Goal: Task Accomplishment & Management: Manage account settings

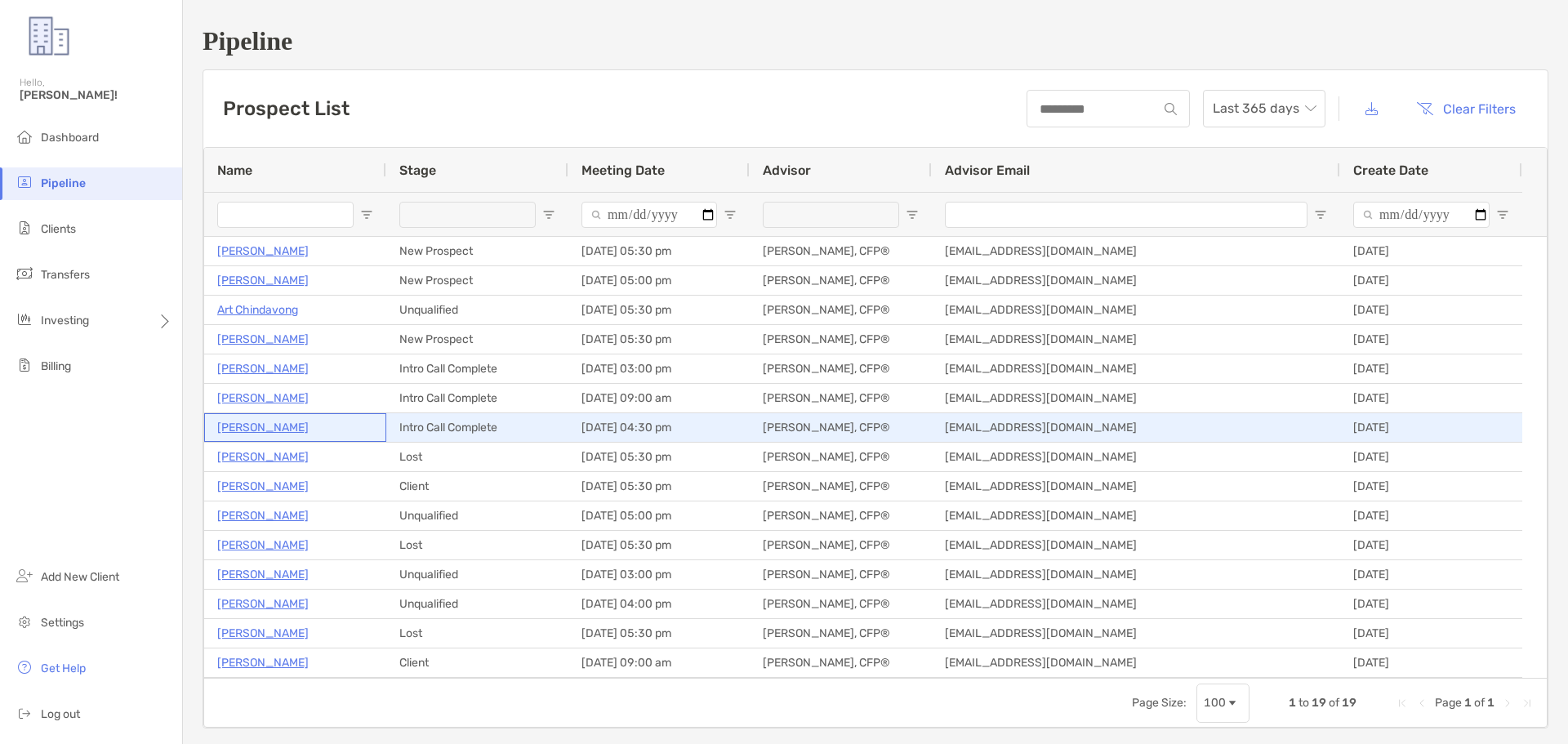
click at [302, 425] on p "Mike DiFrancesco" at bounding box center [263, 427] width 92 height 21
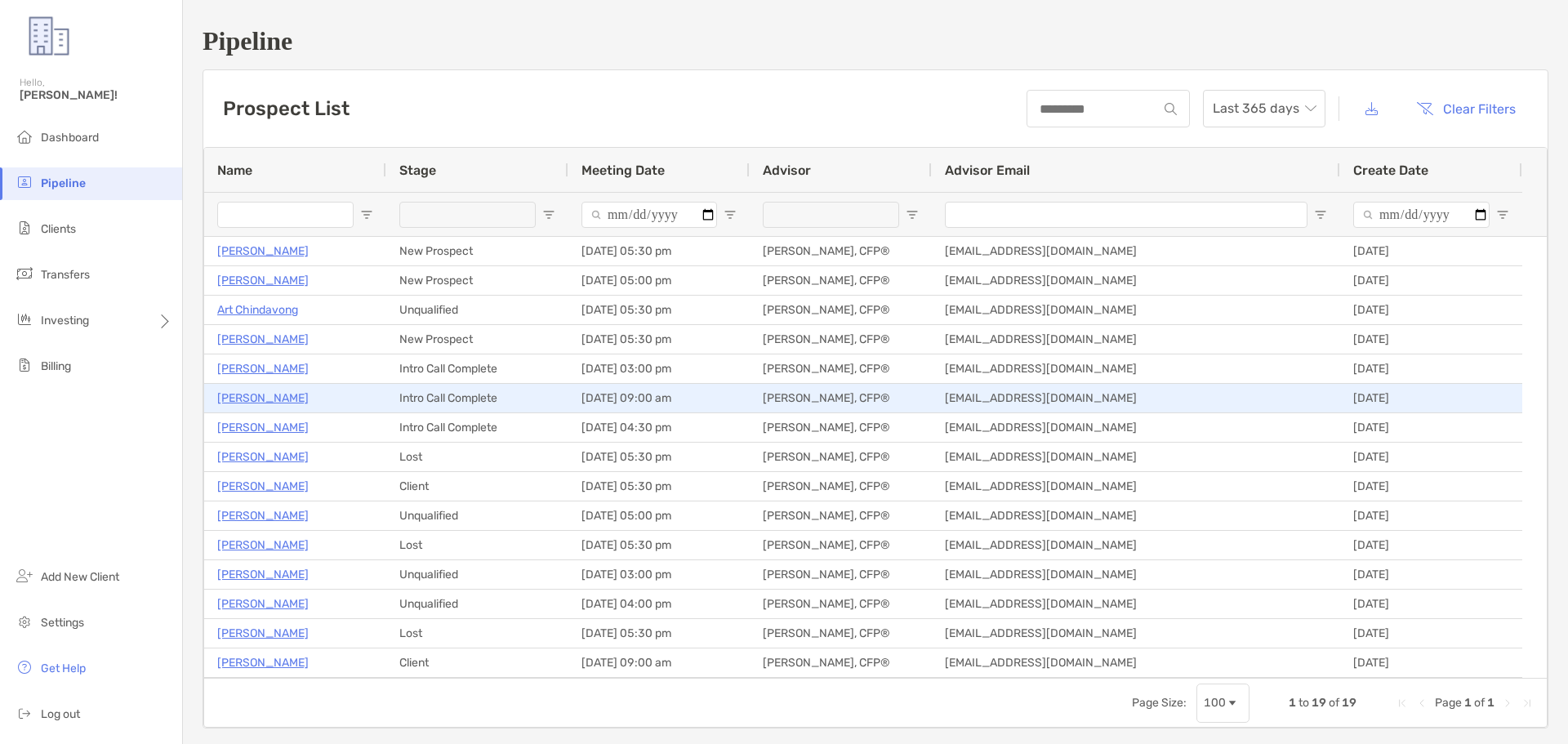
click at [251, 400] on p "TJ Martin" at bounding box center [263, 398] width 92 height 21
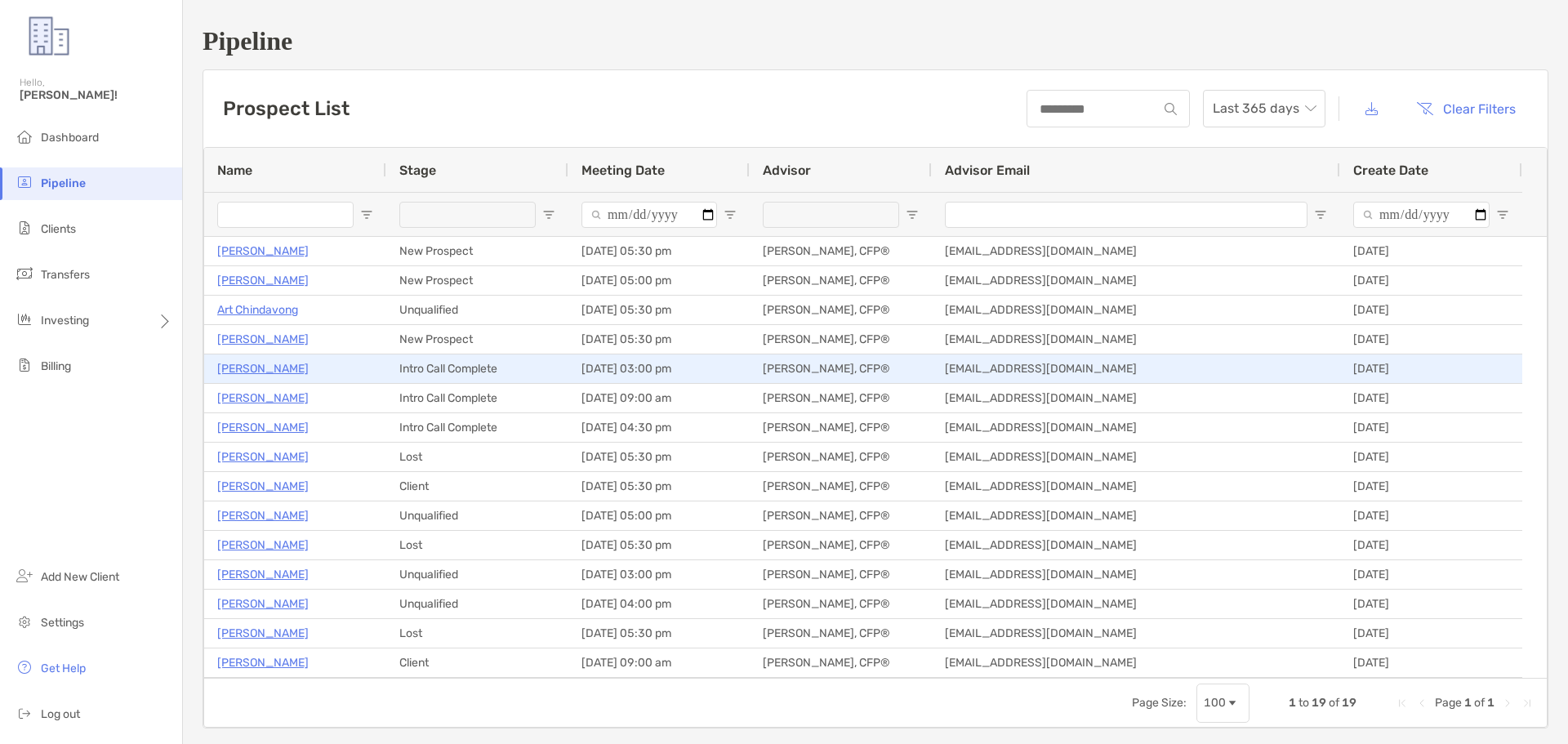
click at [264, 367] on p "Sierra Martin" at bounding box center [263, 368] width 92 height 21
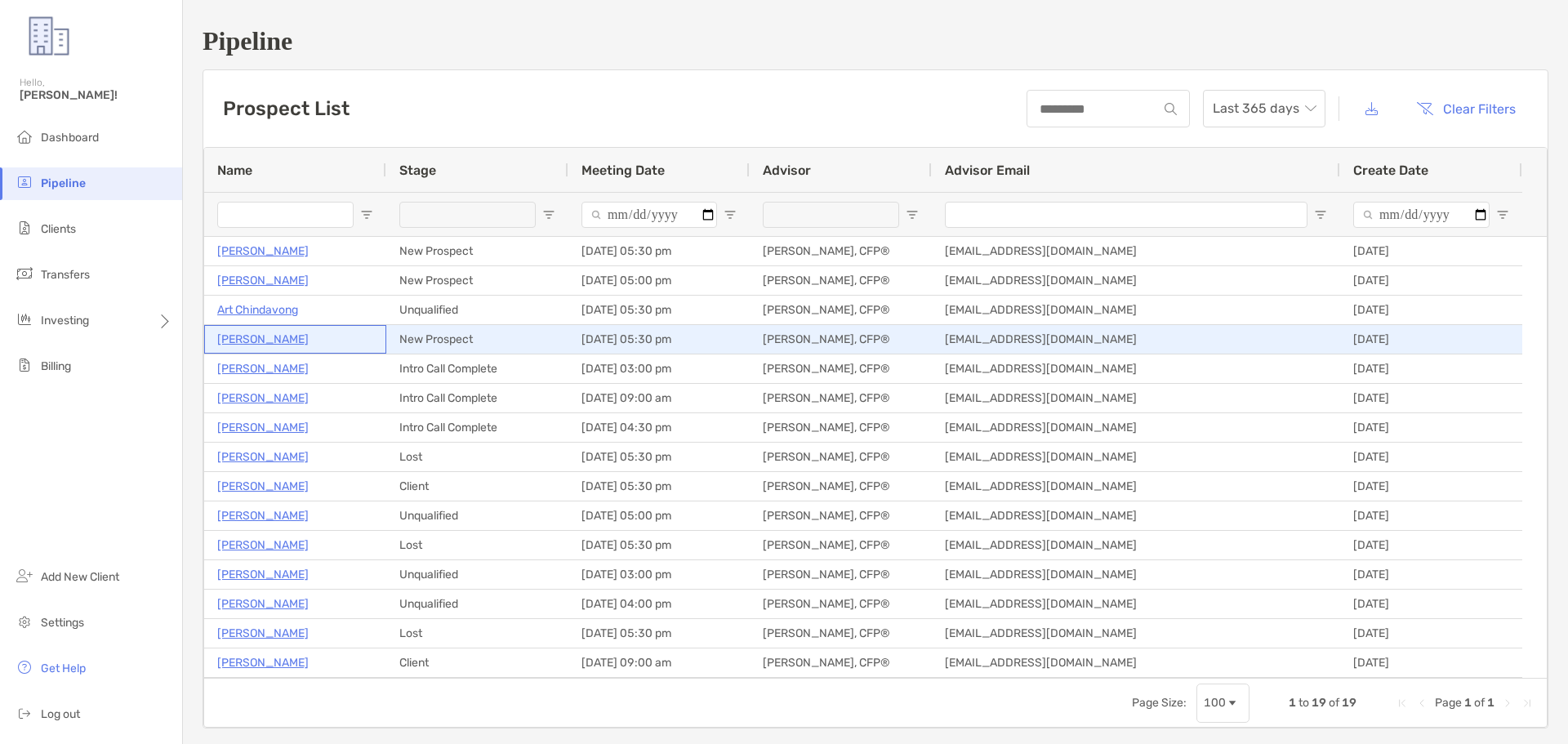
click at [267, 337] on p "Larry Calvelage" at bounding box center [263, 339] width 92 height 21
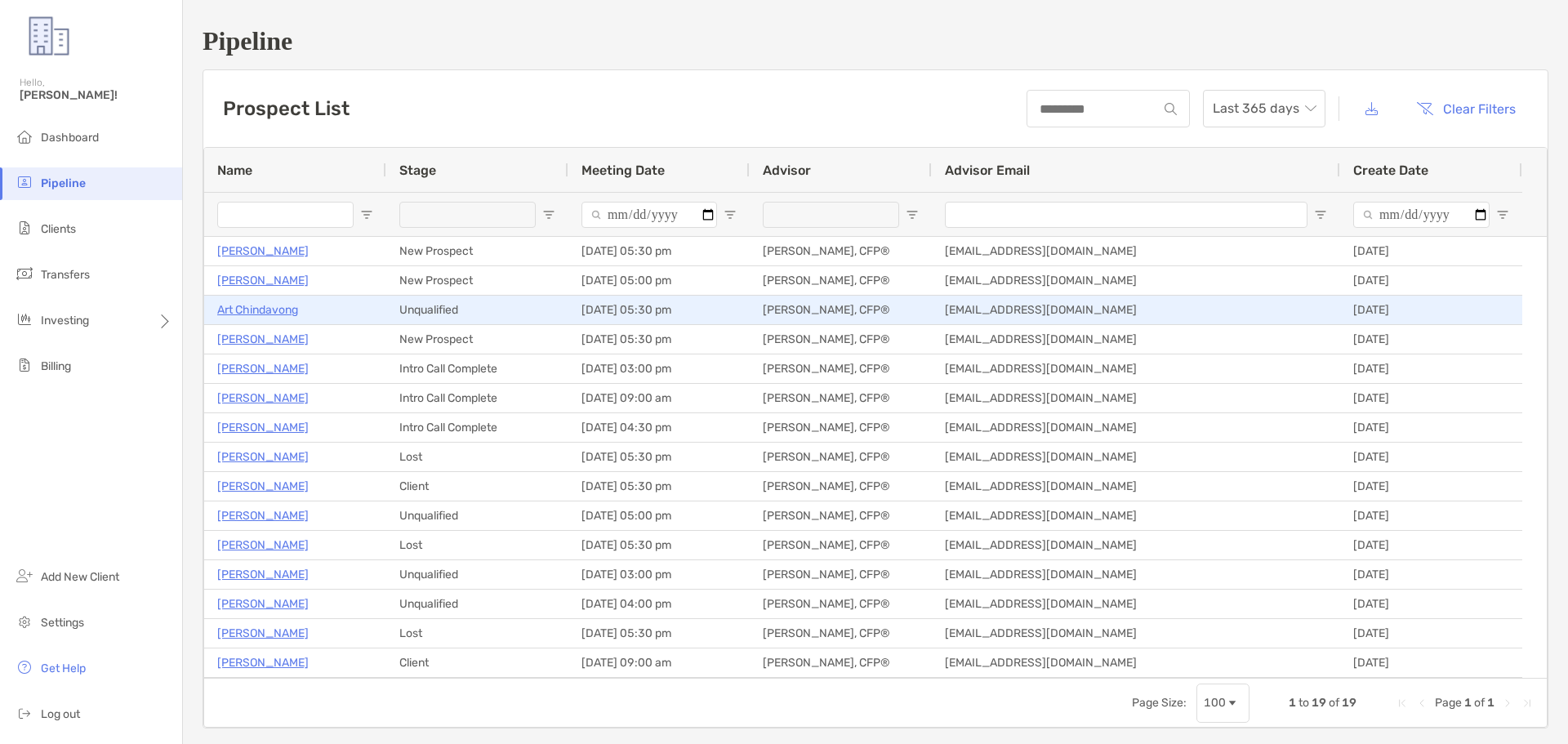
click at [293, 307] on p "Art Chindavong" at bounding box center [258, 310] width 81 height 21
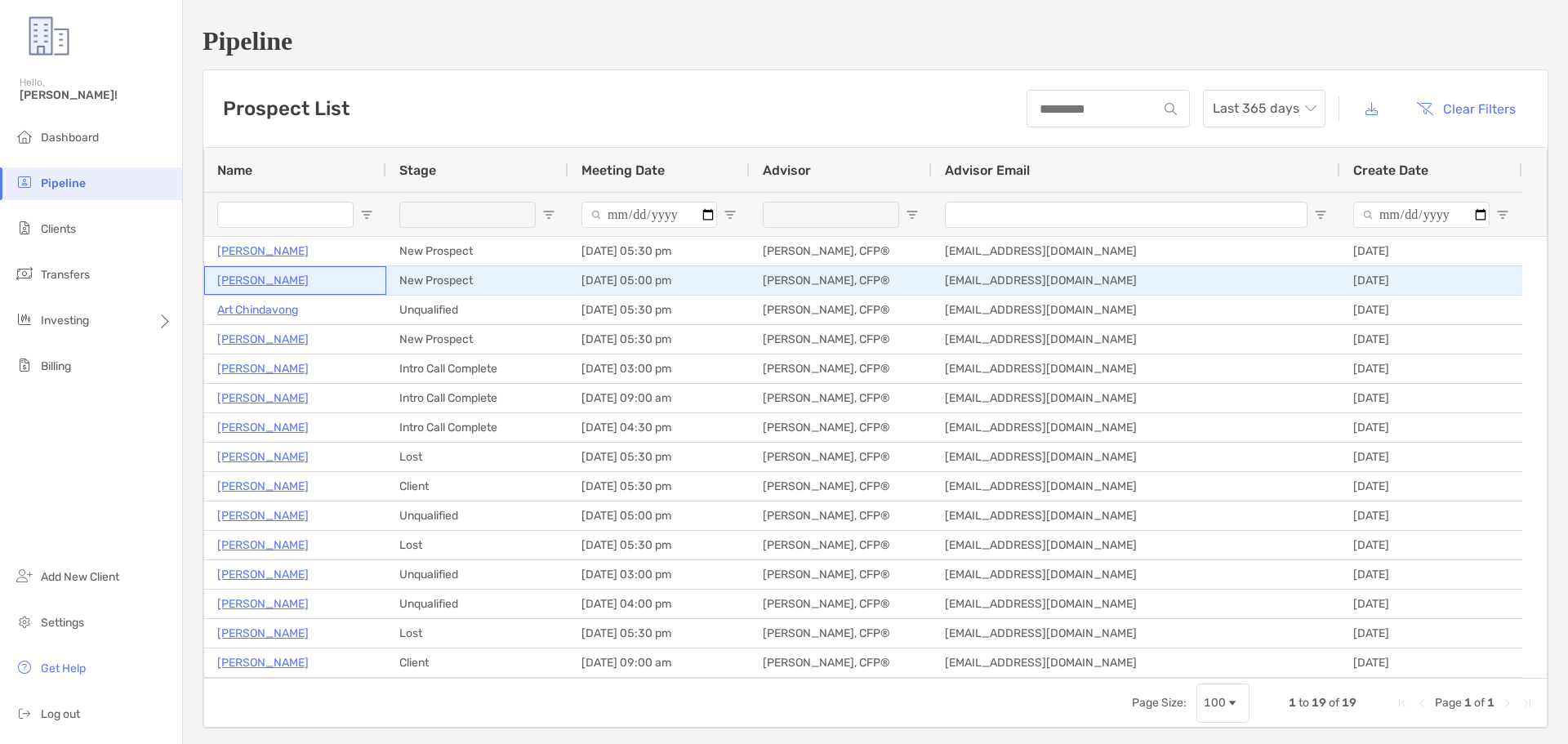
click at [258, 277] on p "Todd Proctor" at bounding box center [263, 280] width 92 height 21
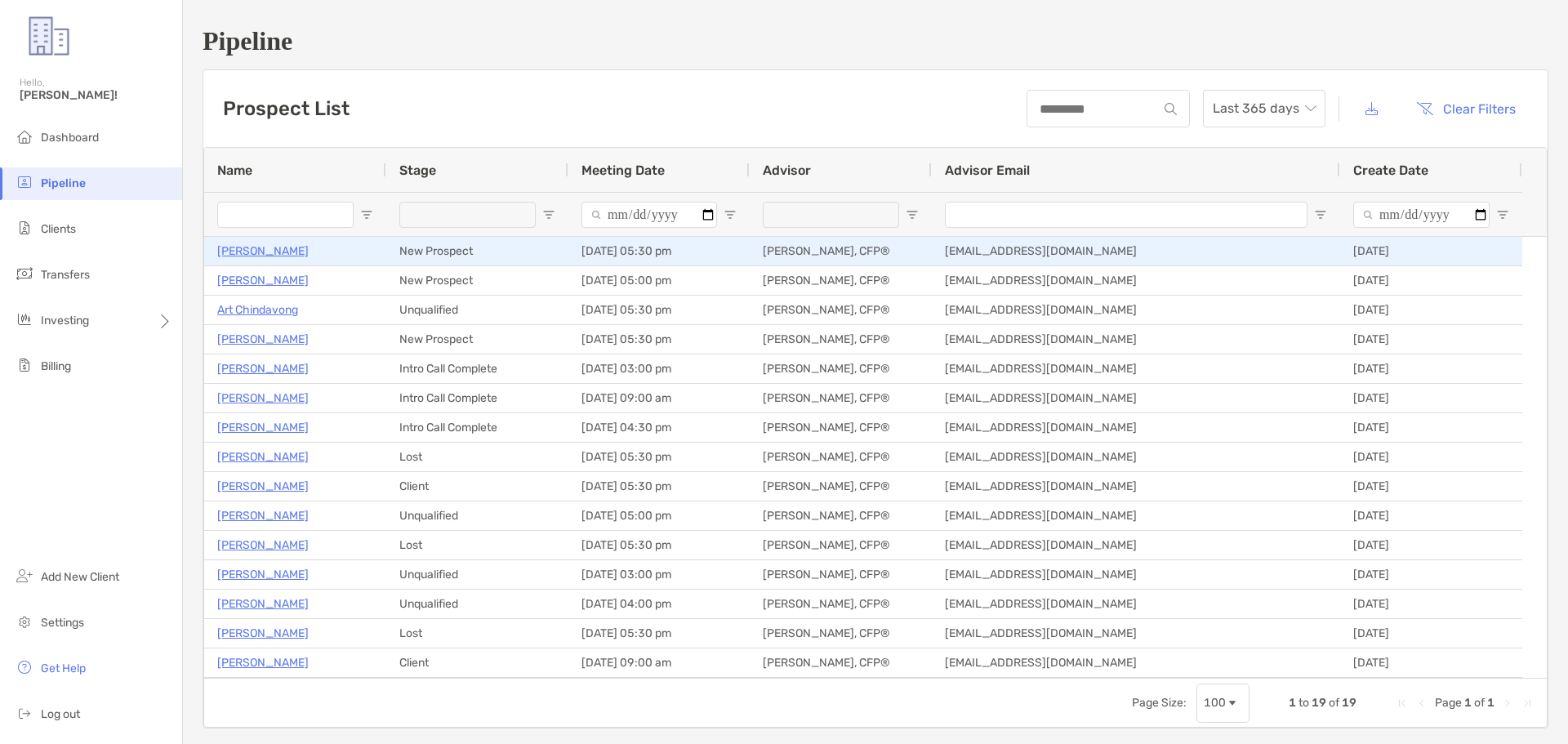
click at [270, 248] on p "[PERSON_NAME]" at bounding box center [263, 250] width 92 height 21
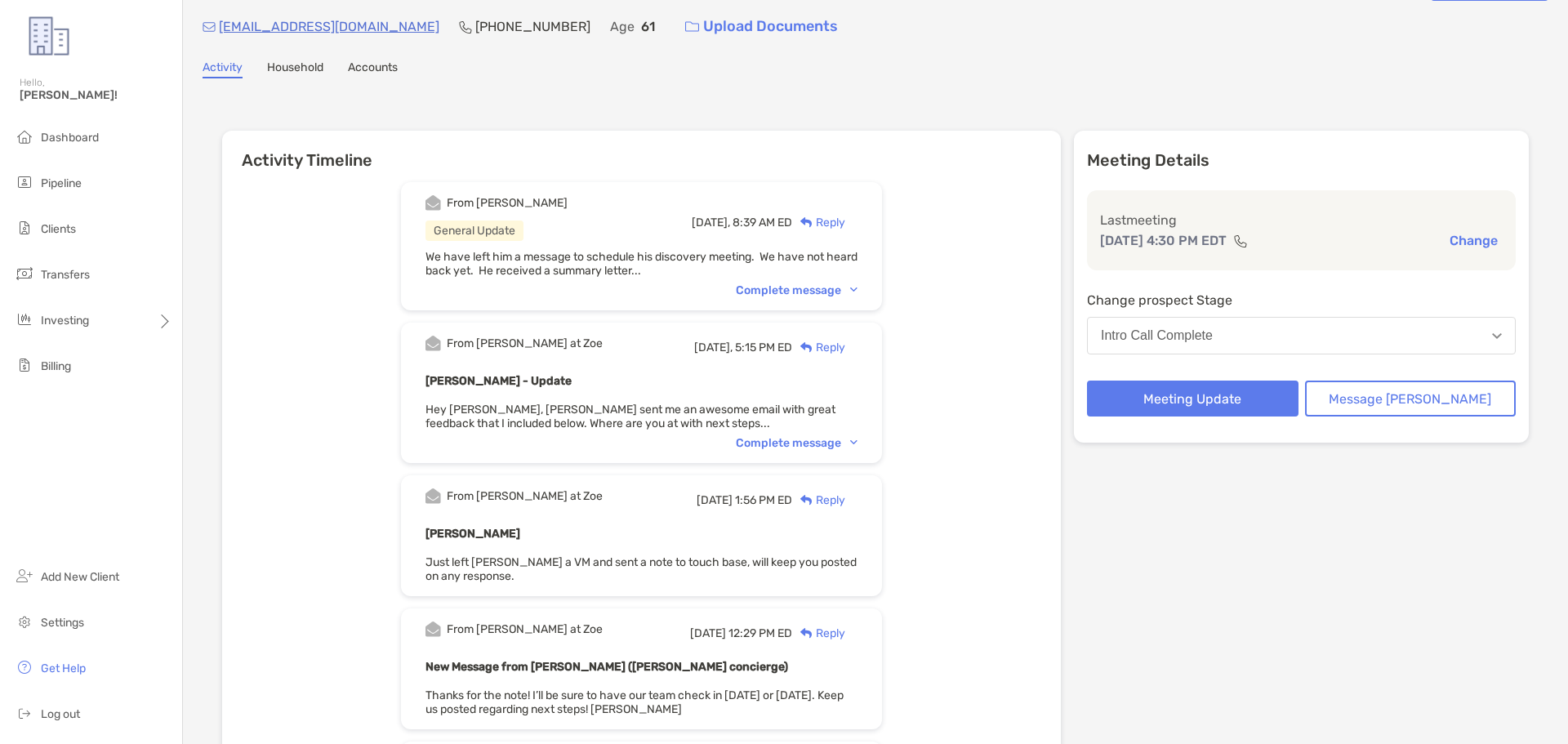
scroll to position [82, 0]
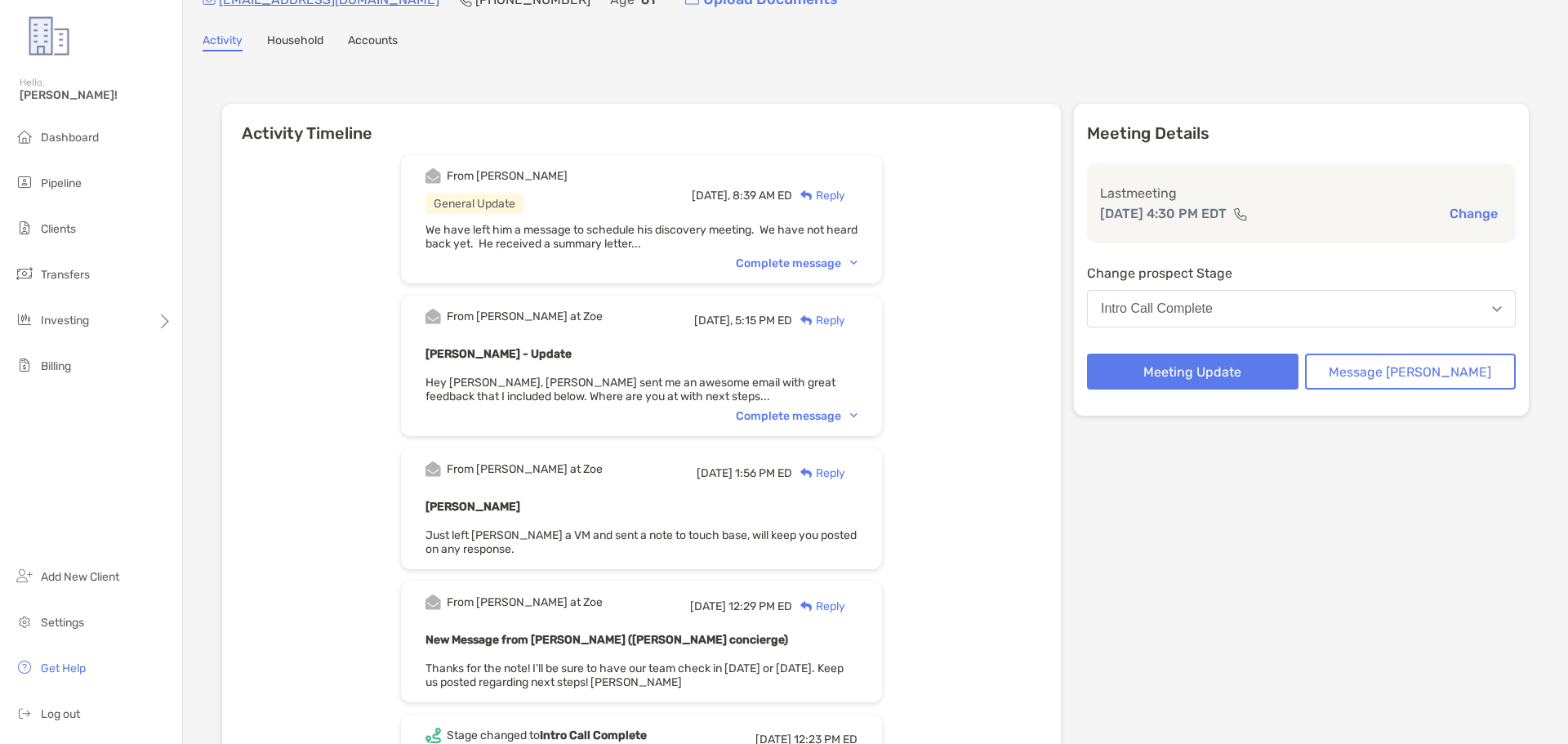
click at [819, 417] on div "Complete message" at bounding box center [797, 416] width 122 height 13
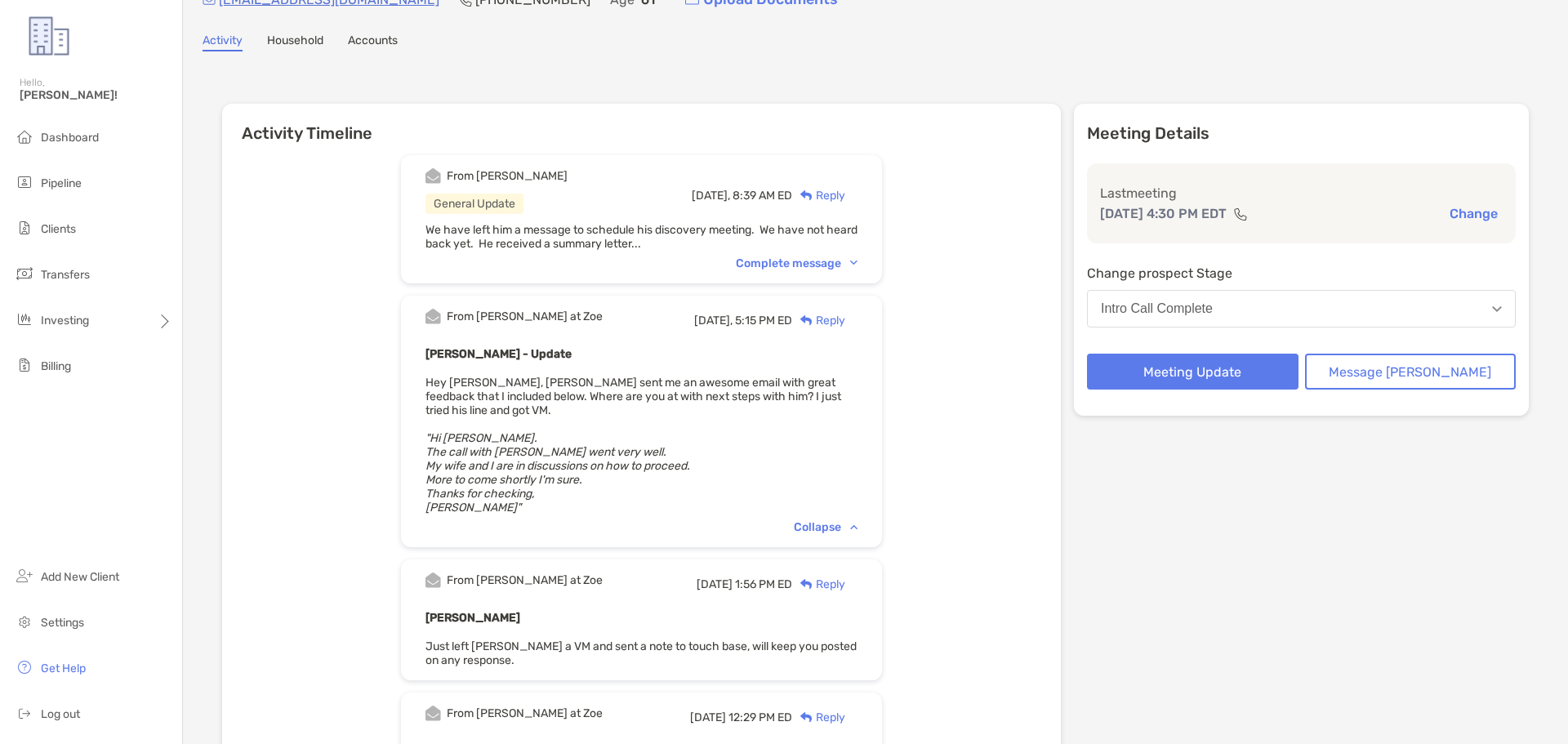
click at [805, 258] on div "Complete message" at bounding box center [797, 263] width 122 height 13
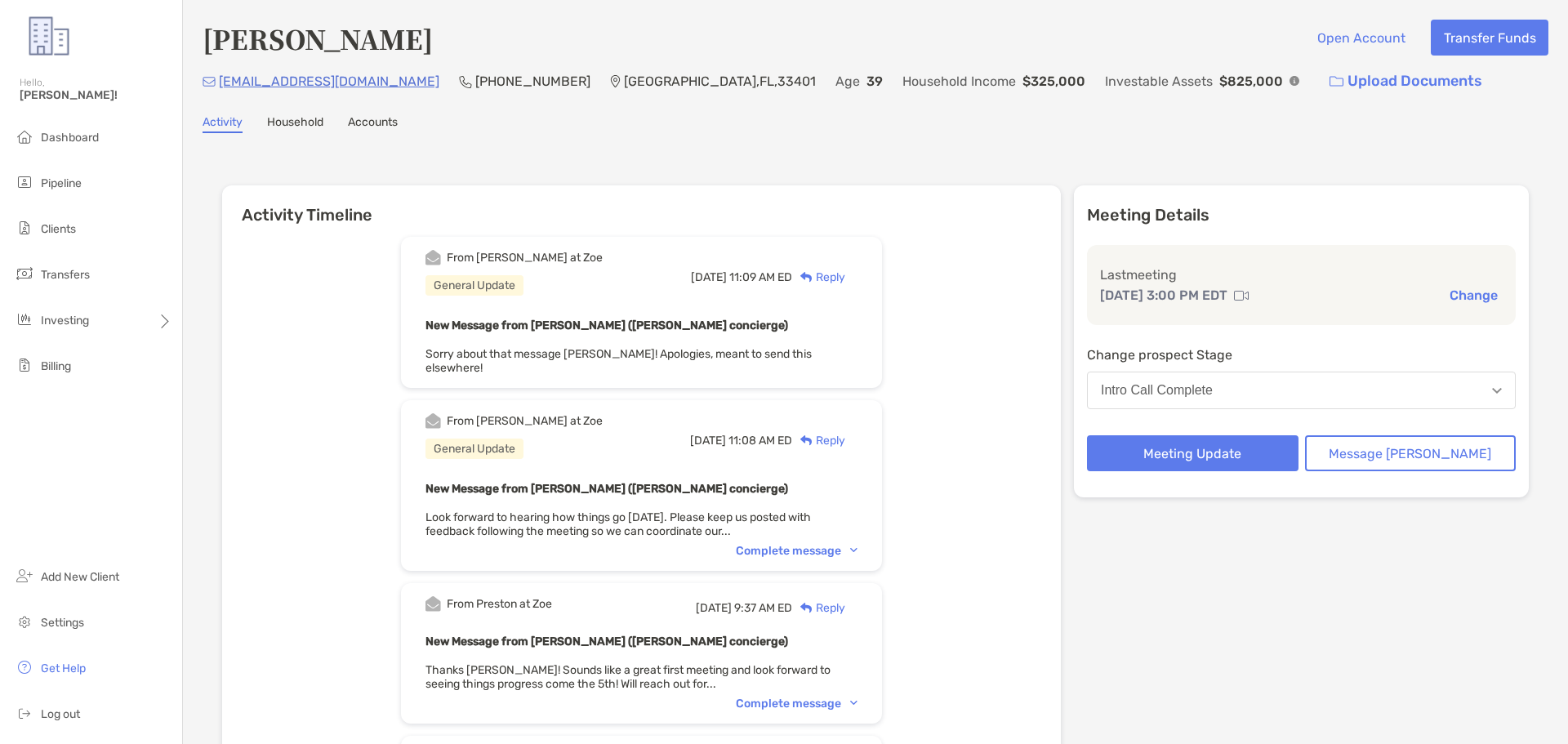
click at [793, 544] on div "Complete message" at bounding box center [797, 550] width 122 height 13
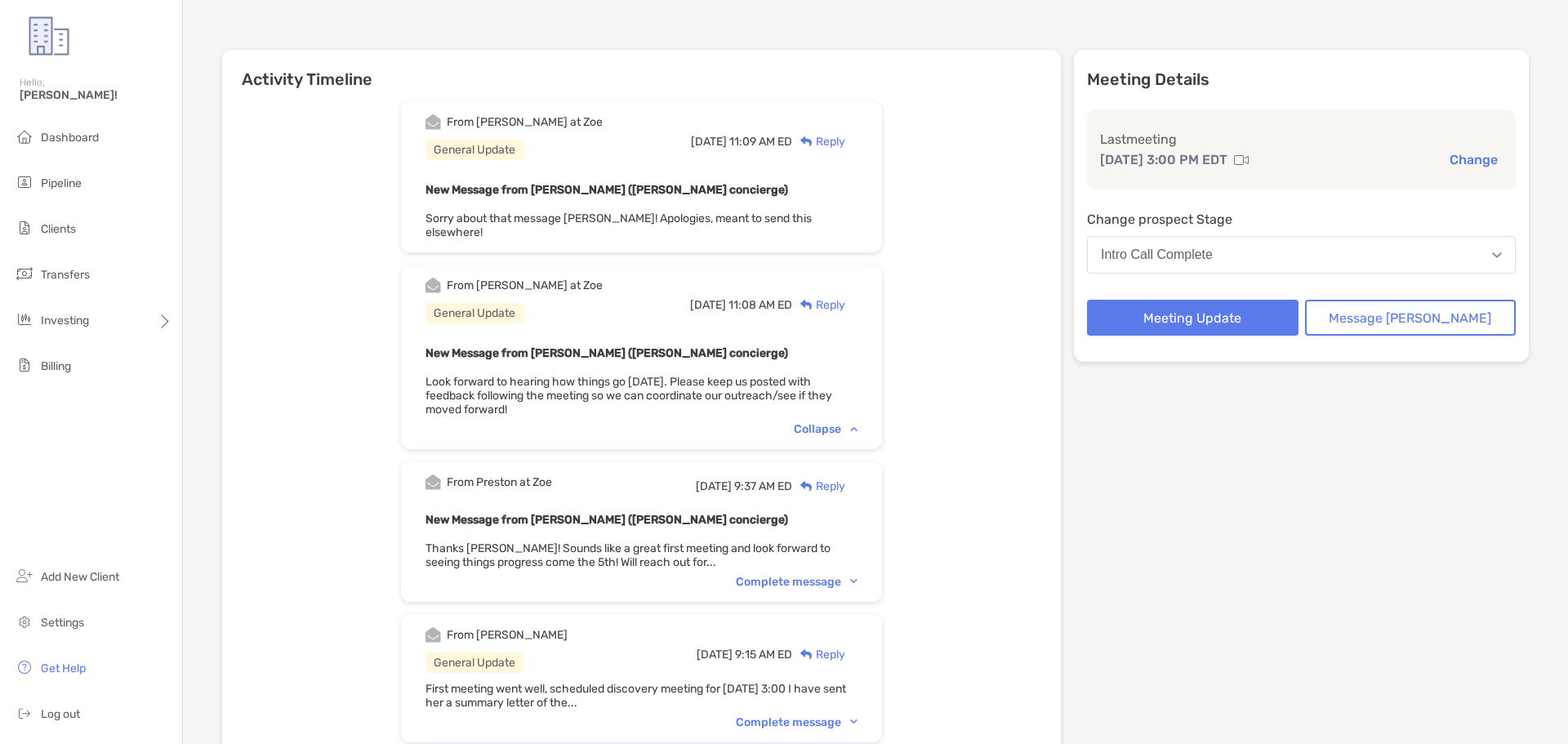
scroll to position [163, 0]
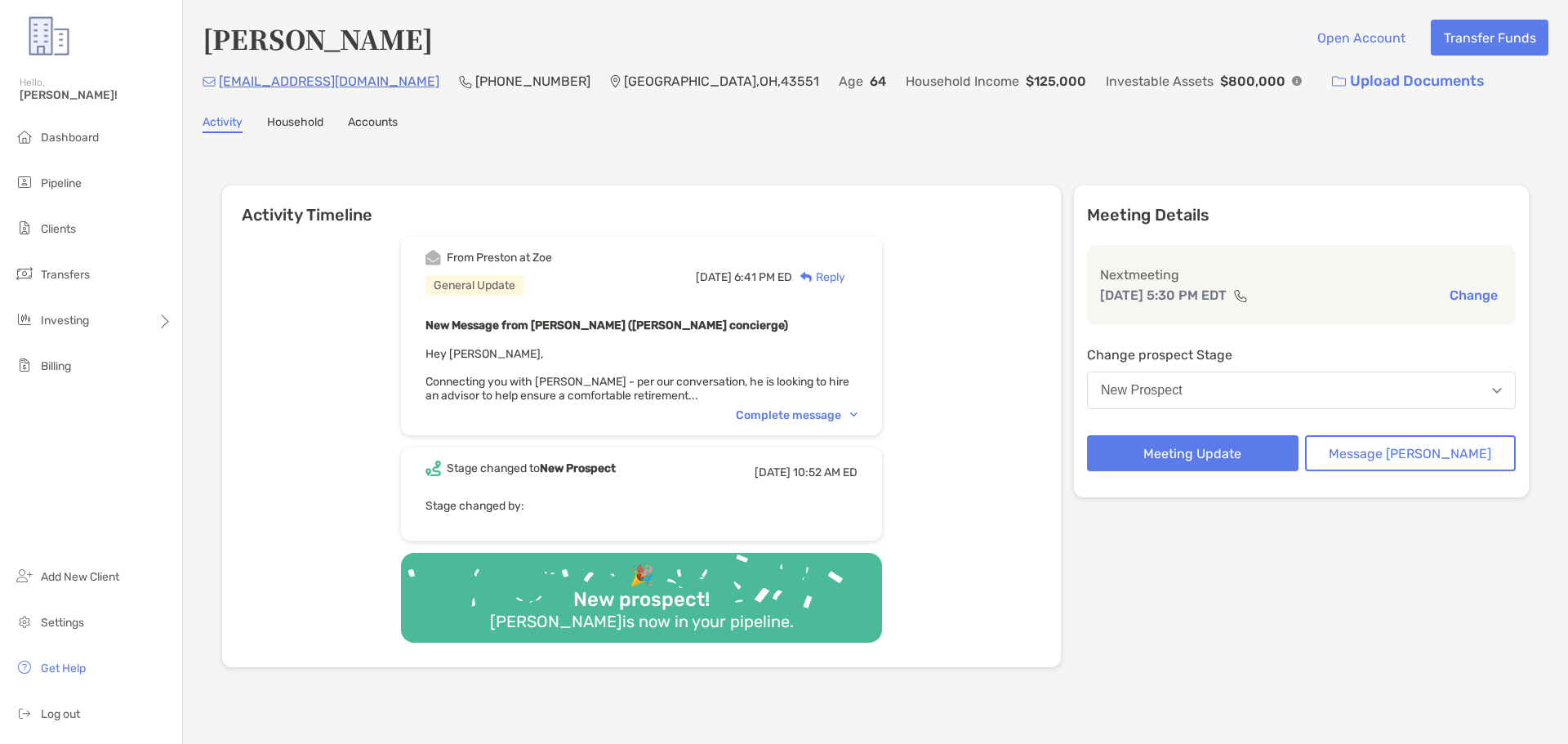
click at [794, 408] on div "Complete message" at bounding box center [797, 415] width 122 height 13
